Goal: Task Accomplishment & Management: Use online tool/utility

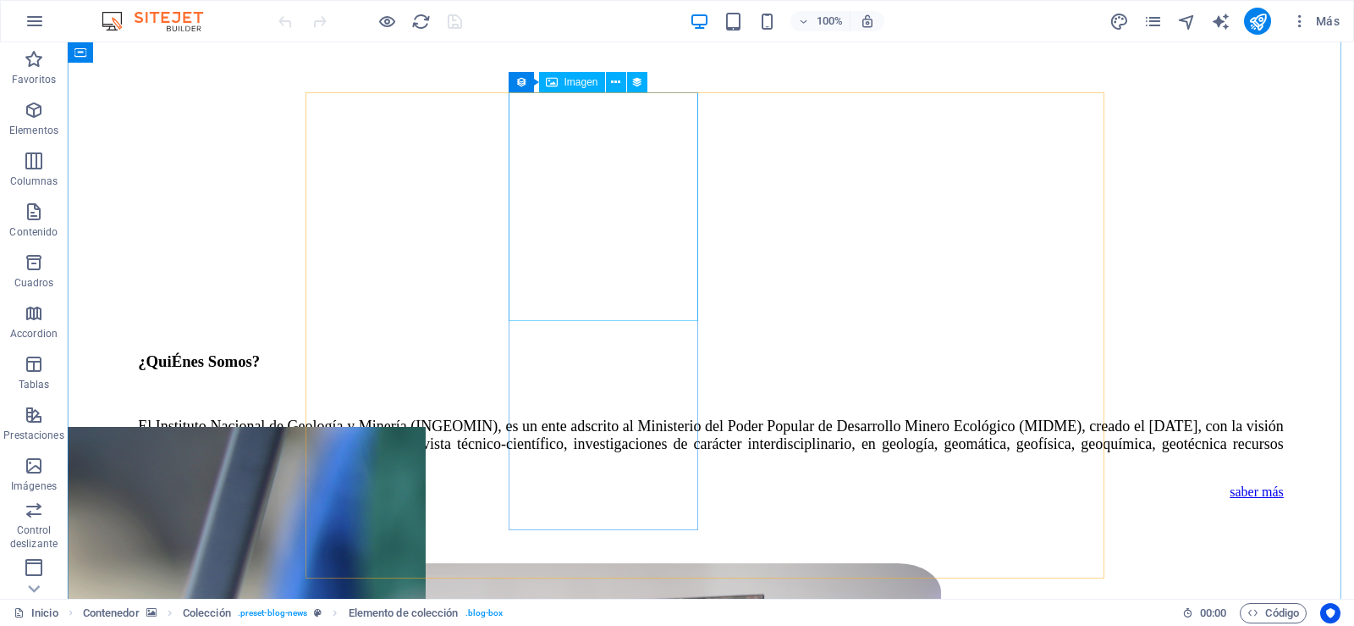
scroll to position [2285, 0]
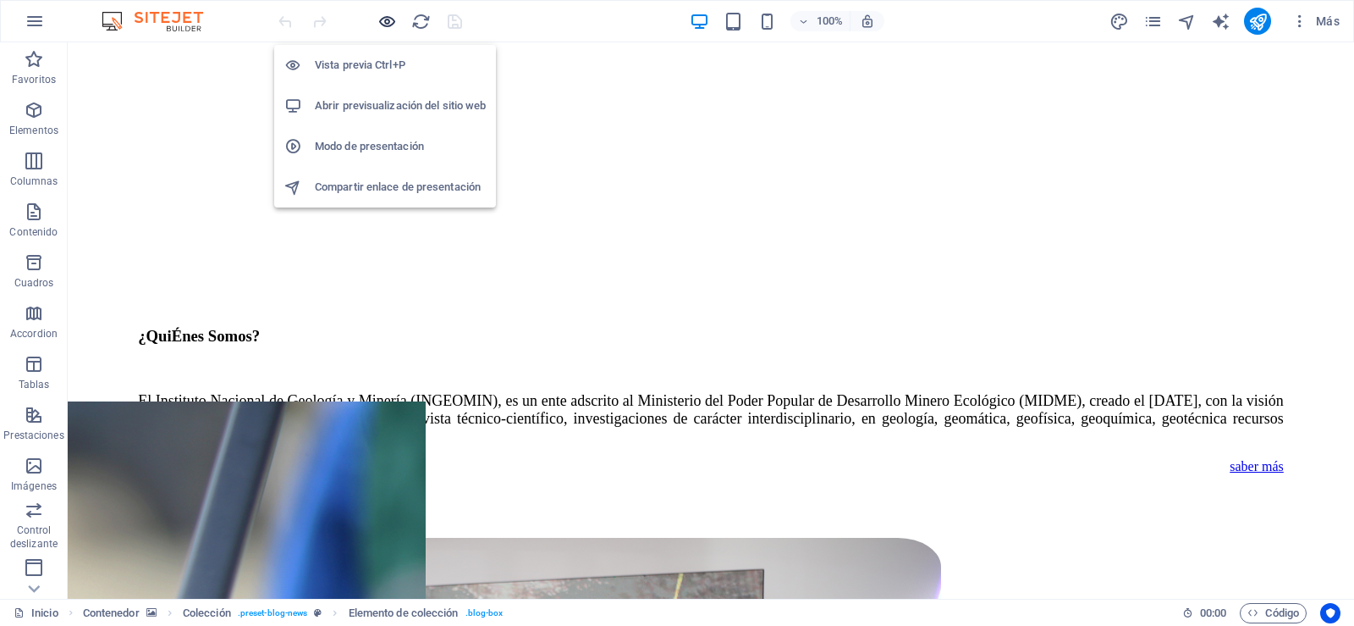
click at [386, 18] on icon "button" at bounding box center [387, 21] width 19 height 19
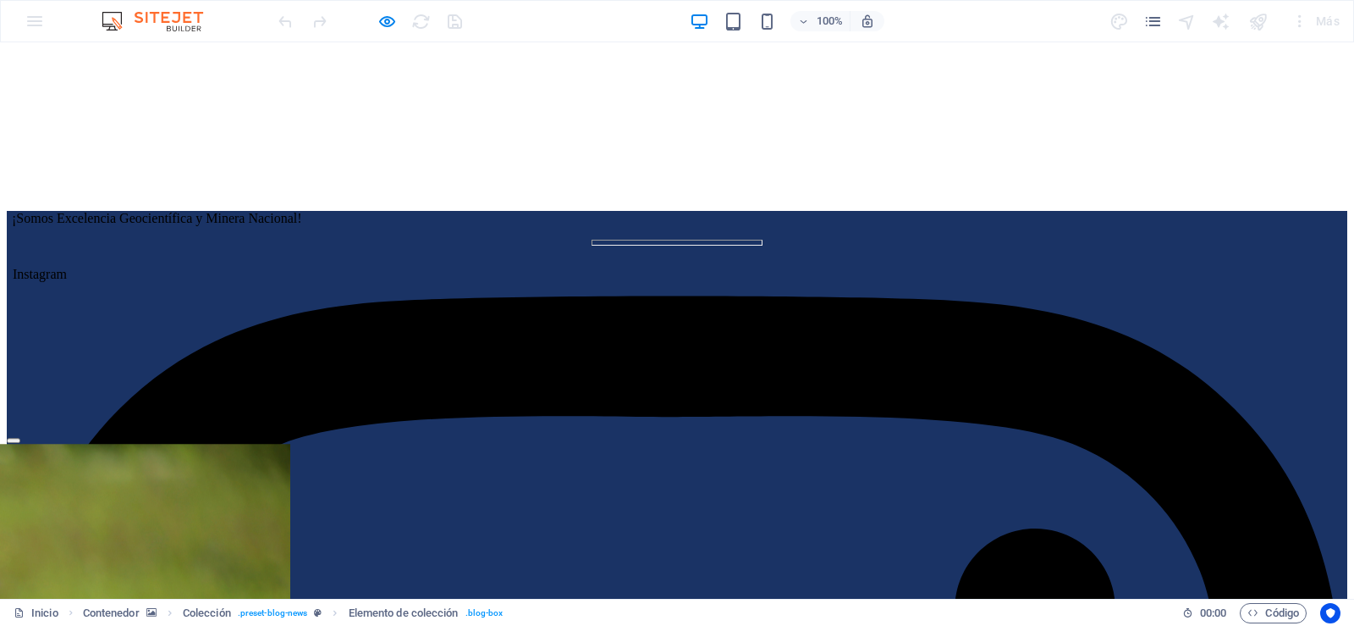
scroll to position [0, 0]
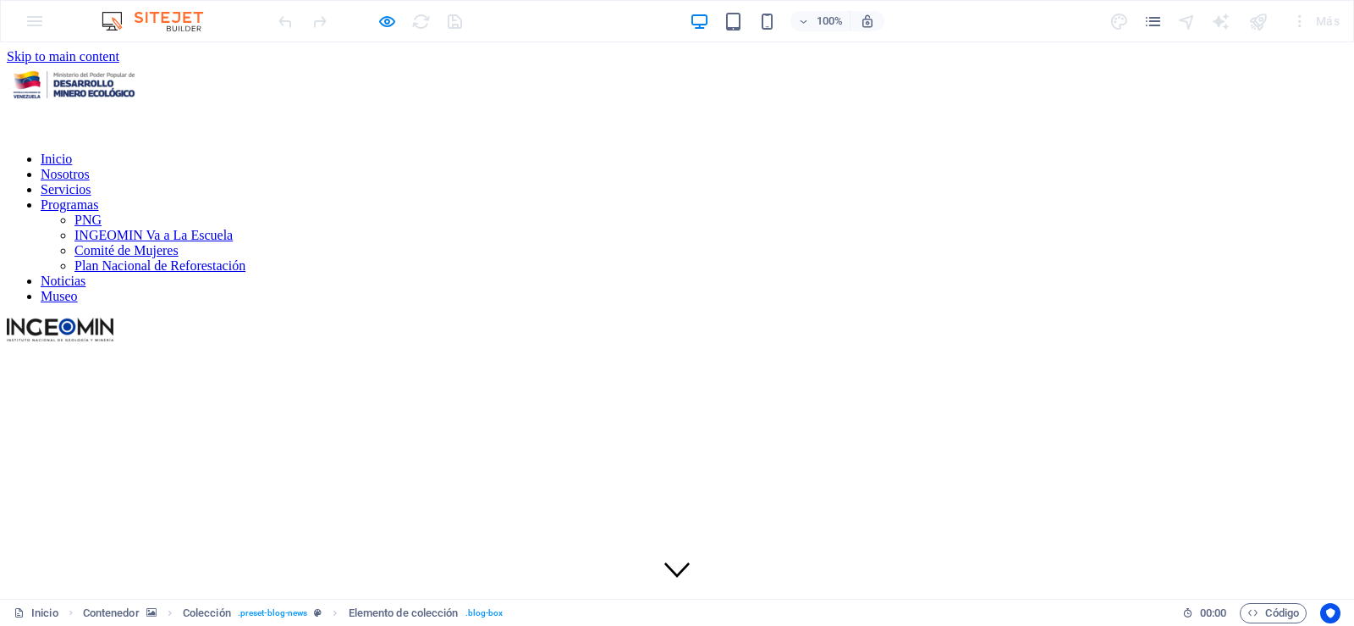
click at [85, 273] on link "Noticias" at bounding box center [63, 280] width 45 height 14
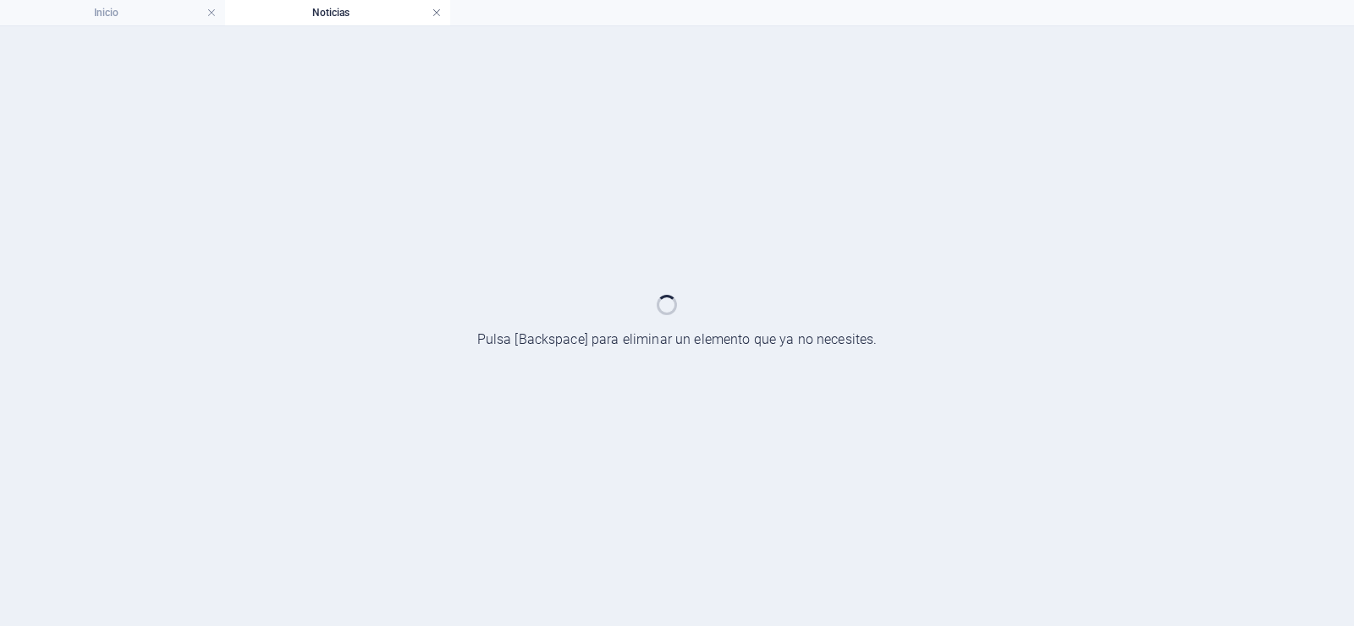
click at [436, 11] on link at bounding box center [437, 13] width 10 height 16
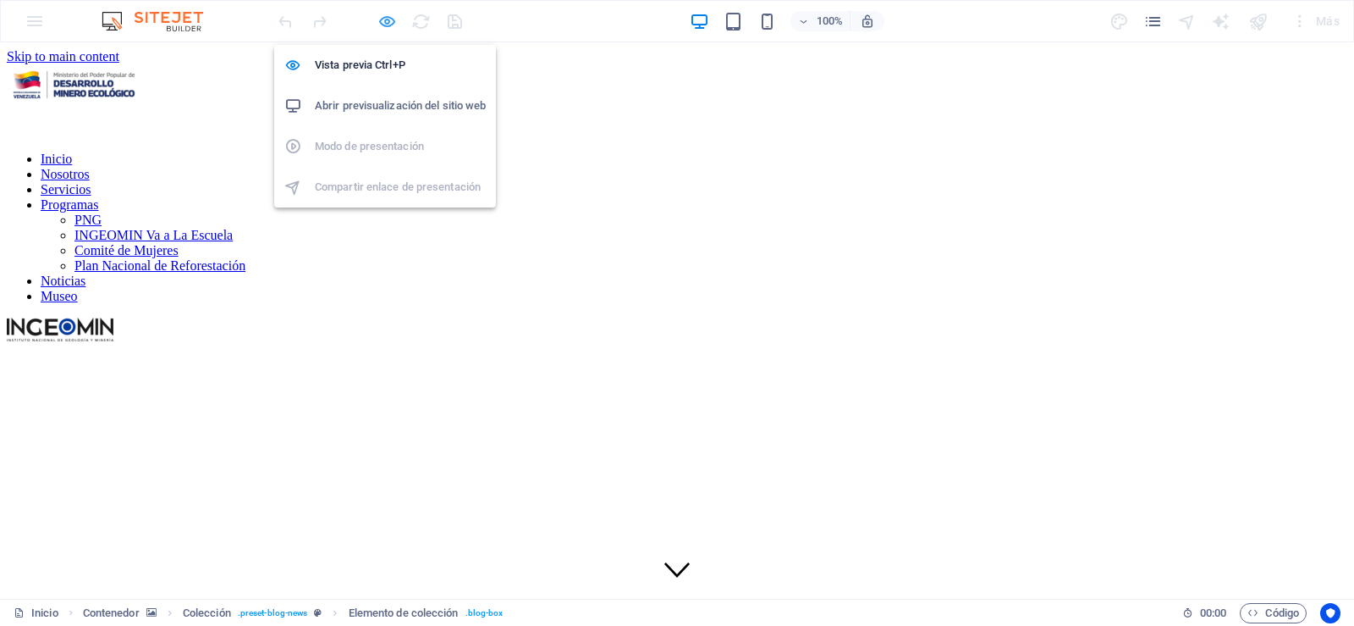
click at [383, 16] on icon "button" at bounding box center [387, 21] width 19 height 19
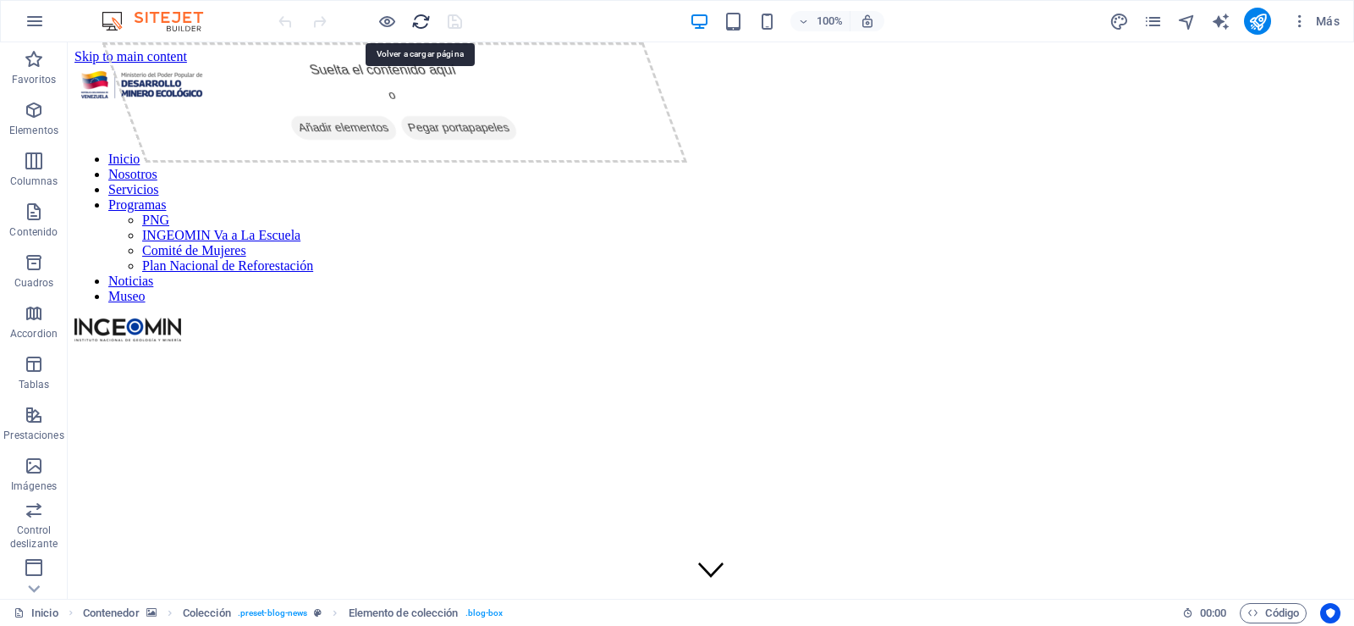
click at [424, 19] on icon "reload" at bounding box center [420, 21] width 19 height 19
click at [414, 22] on icon "reload" at bounding box center [420, 21] width 19 height 19
click at [425, 18] on icon "reload" at bounding box center [420, 21] width 19 height 19
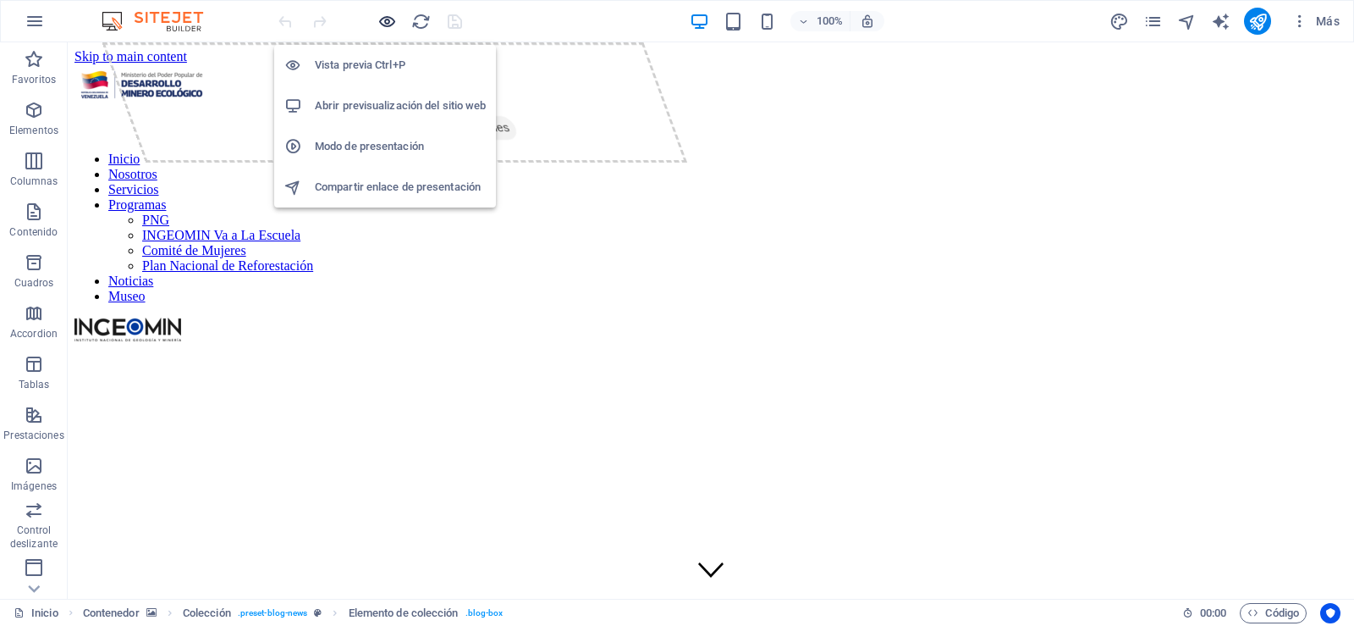
click at [387, 25] on icon "button" at bounding box center [387, 21] width 19 height 19
